Goal: Transaction & Acquisition: Purchase product/service

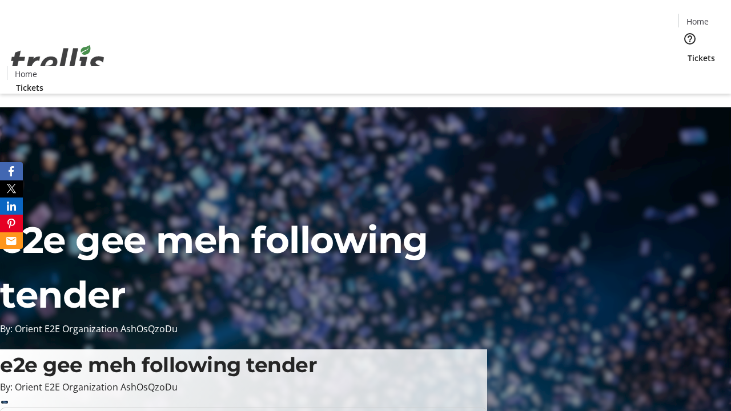
click at [688, 52] on span "Tickets" at bounding box center [701, 58] width 27 height 12
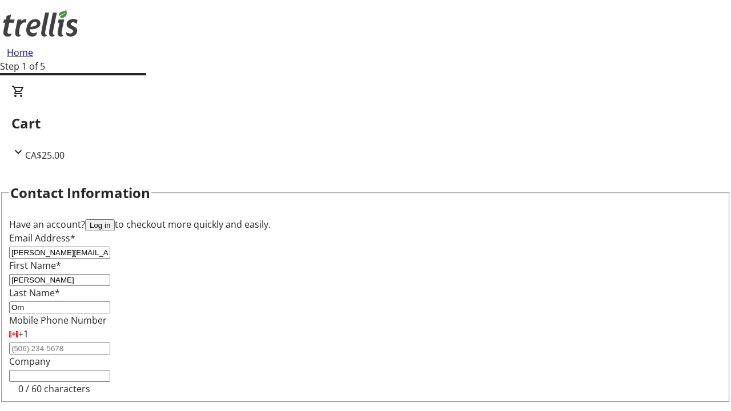
type input "Orn"
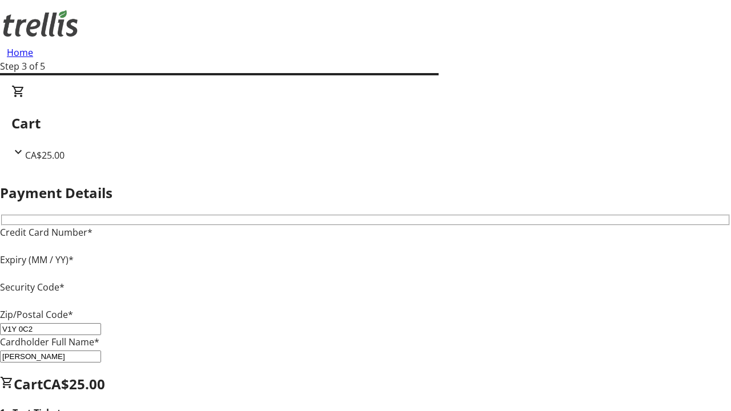
type input "V1Y 0C2"
